Goal: Information Seeking & Learning: Check status

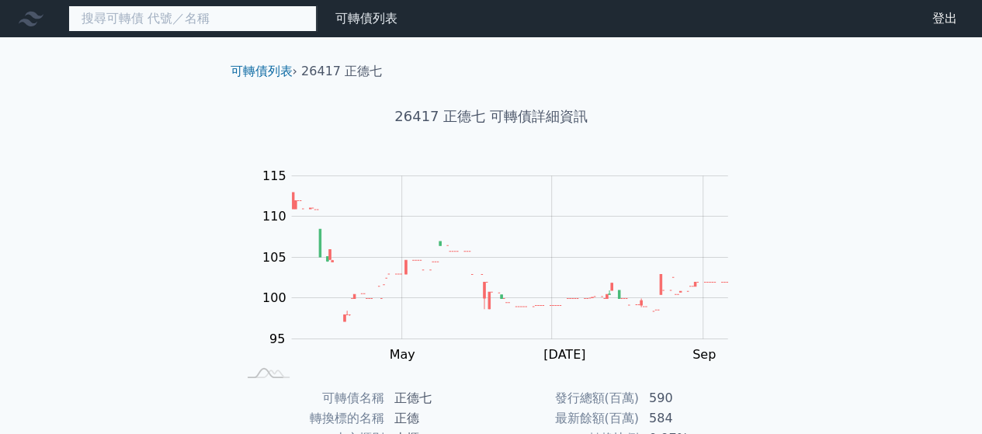
click at [201, 19] on input at bounding box center [192, 18] width 248 height 26
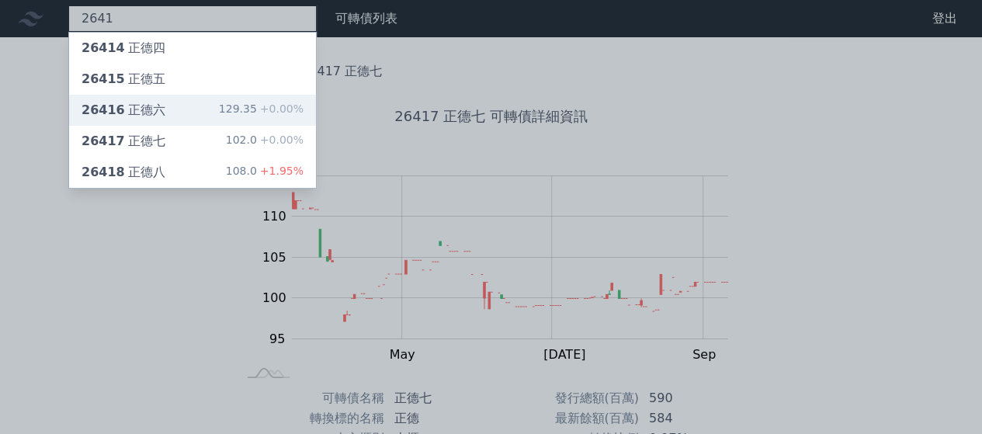
type input "2641"
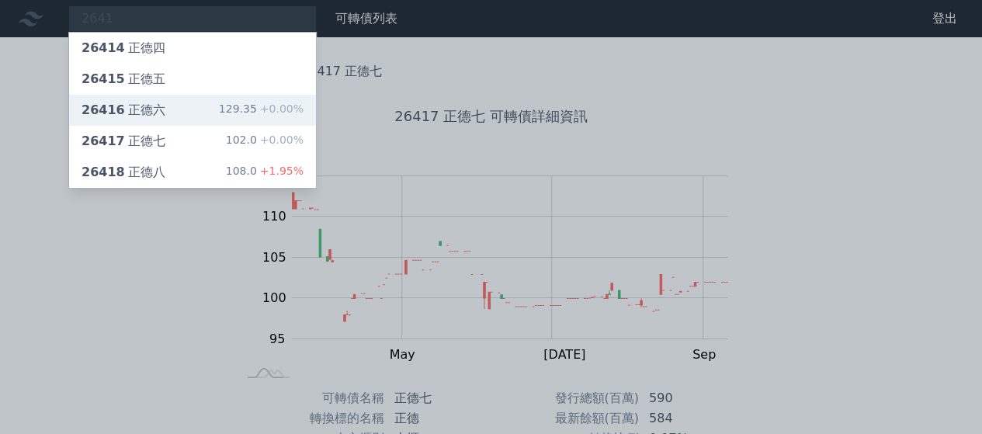
click at [167, 113] on div "26416 正德六 129.35 +0.00%" at bounding box center [192, 110] width 247 height 31
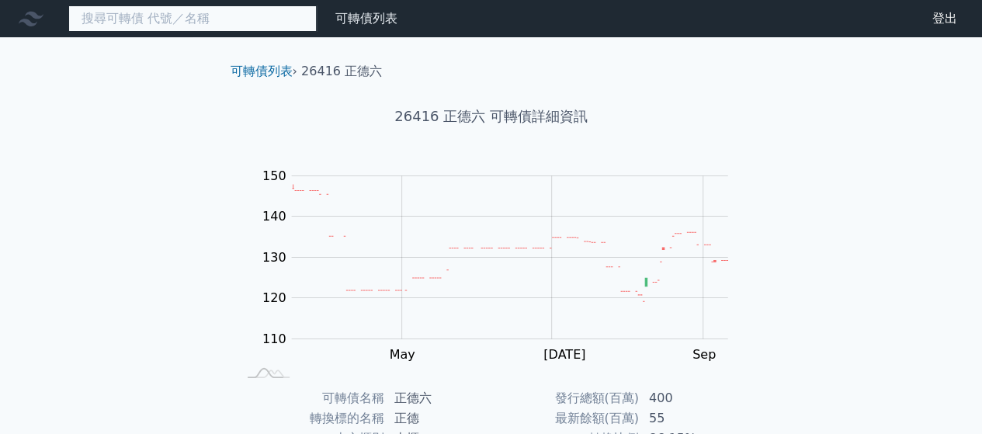
click at [173, 19] on input at bounding box center [192, 18] width 248 height 26
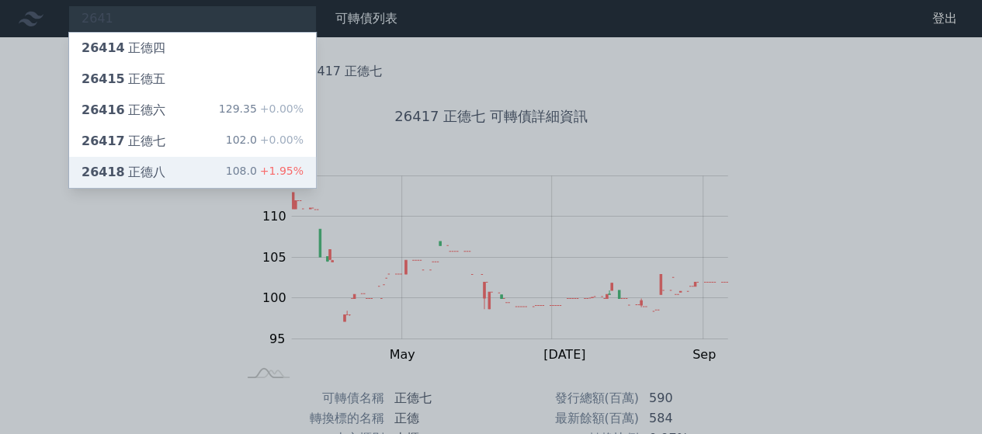
click at [157, 165] on div "26418 [PERSON_NAME]" at bounding box center [123, 172] width 84 height 19
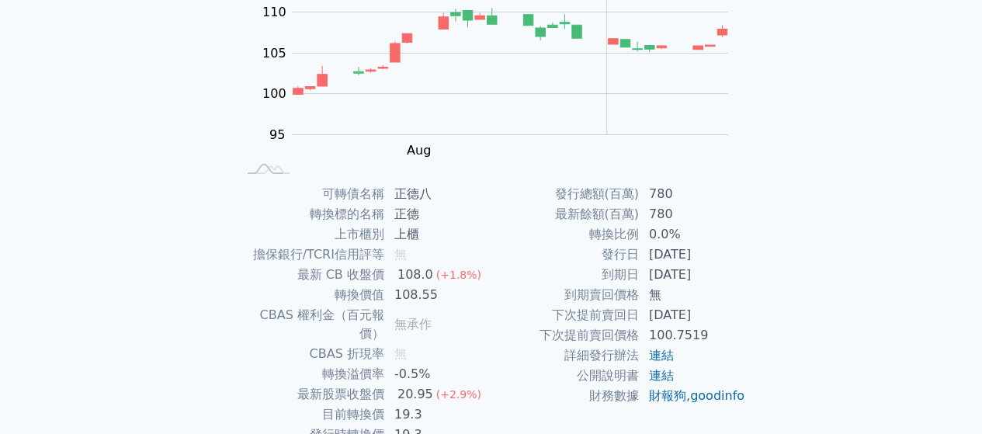
scroll to position [284, 0]
